Goal: Navigation & Orientation: Understand site structure

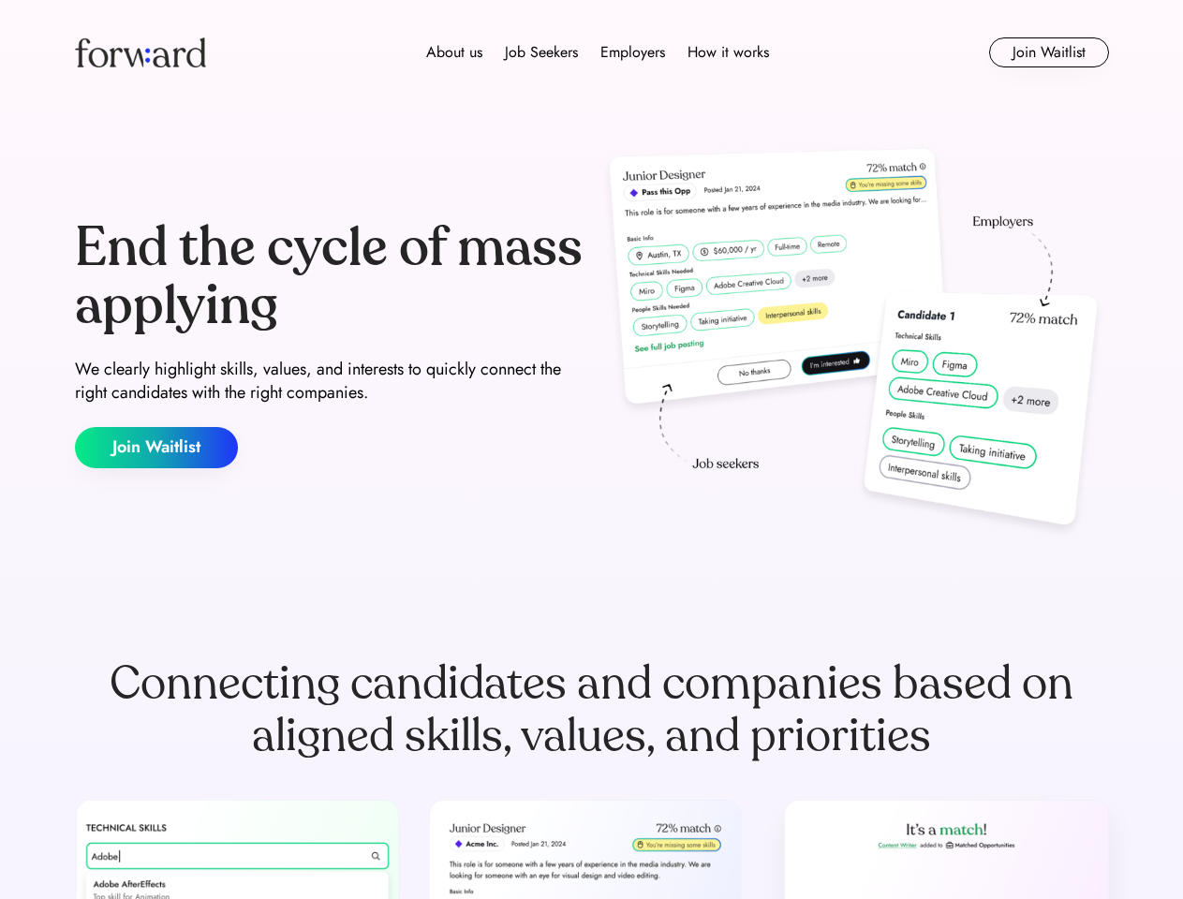
click at [591, 450] on div "End the cycle of mass applying We clearly highlight skills, values, and interes…" at bounding box center [592, 343] width 1034 height 403
click at [592, 52] on div "About us Job Seekers Employers How it works" at bounding box center [598, 52] width 738 height 22
click at [140, 52] on img at bounding box center [140, 52] width 131 height 30
click at [598, 52] on div "About us Job Seekers Employers How it works" at bounding box center [598, 52] width 738 height 22
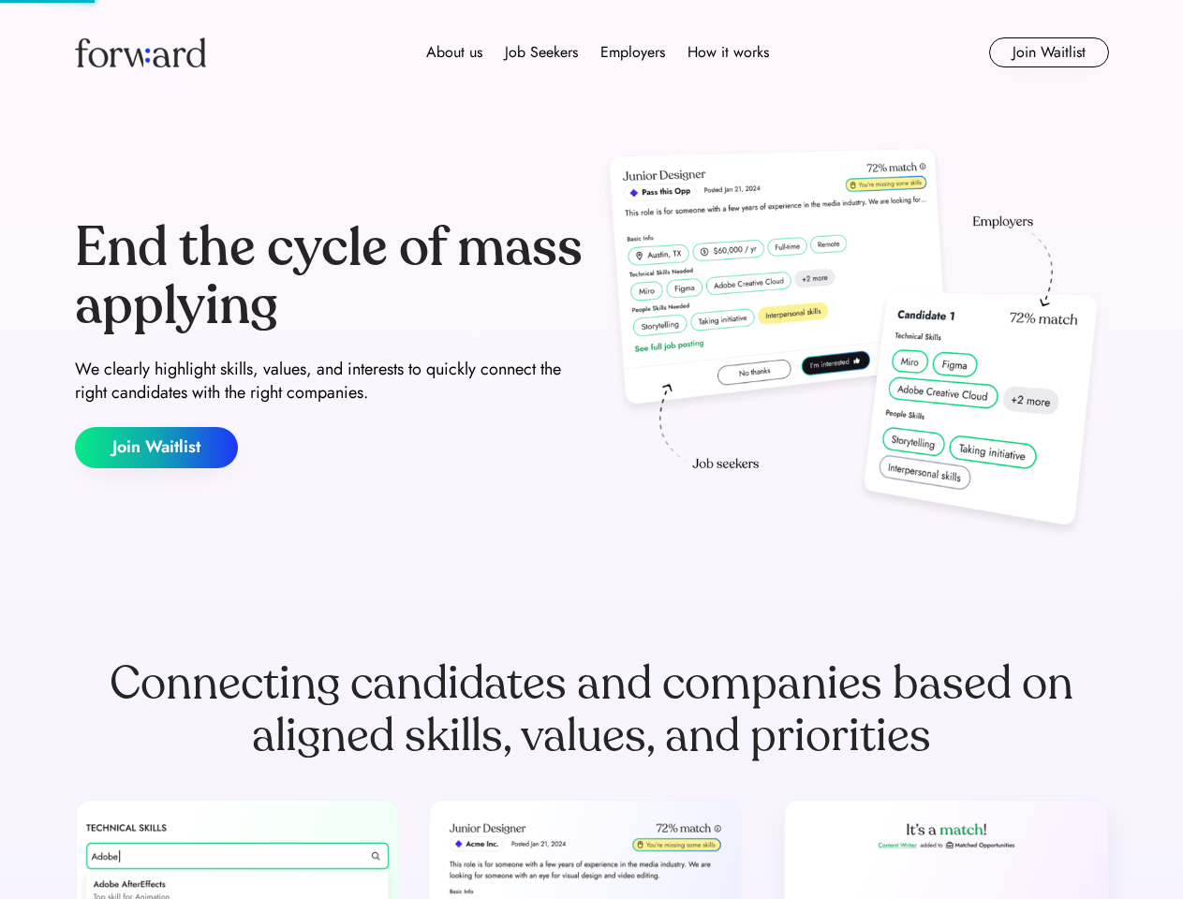
click at [454, 52] on div "About us" at bounding box center [454, 52] width 56 height 22
click at [541, 52] on div "Job Seekers" at bounding box center [541, 52] width 73 height 22
click at [632, 52] on div "Employers" at bounding box center [632, 52] width 65 height 22
click at [727, 52] on div "How it works" at bounding box center [727, 52] width 81 height 22
click at [1048, 52] on button "Join Waitlist" at bounding box center [1049, 52] width 120 height 30
